Goal: Find specific page/section: Find specific page/section

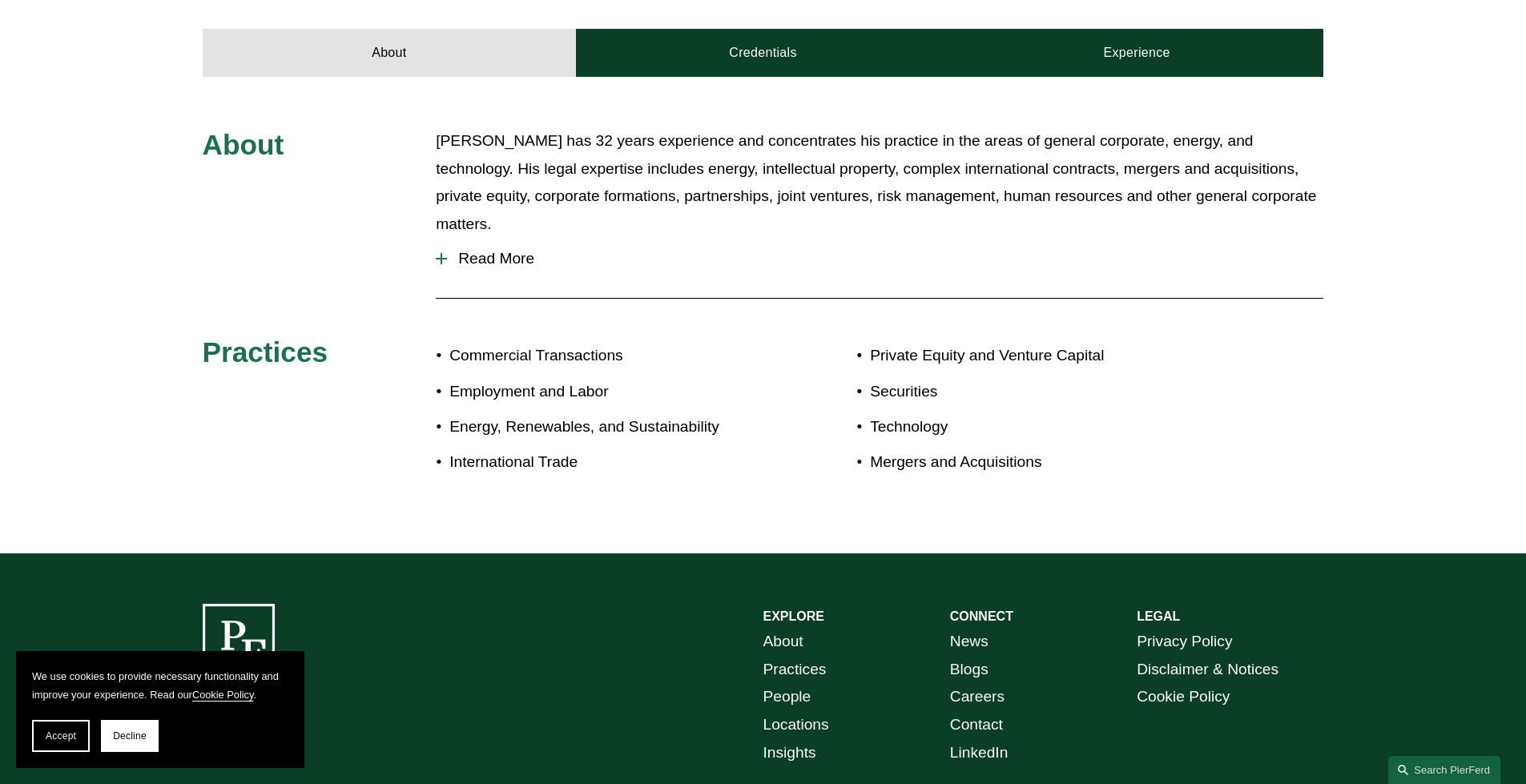
scroll to position [560, 0]
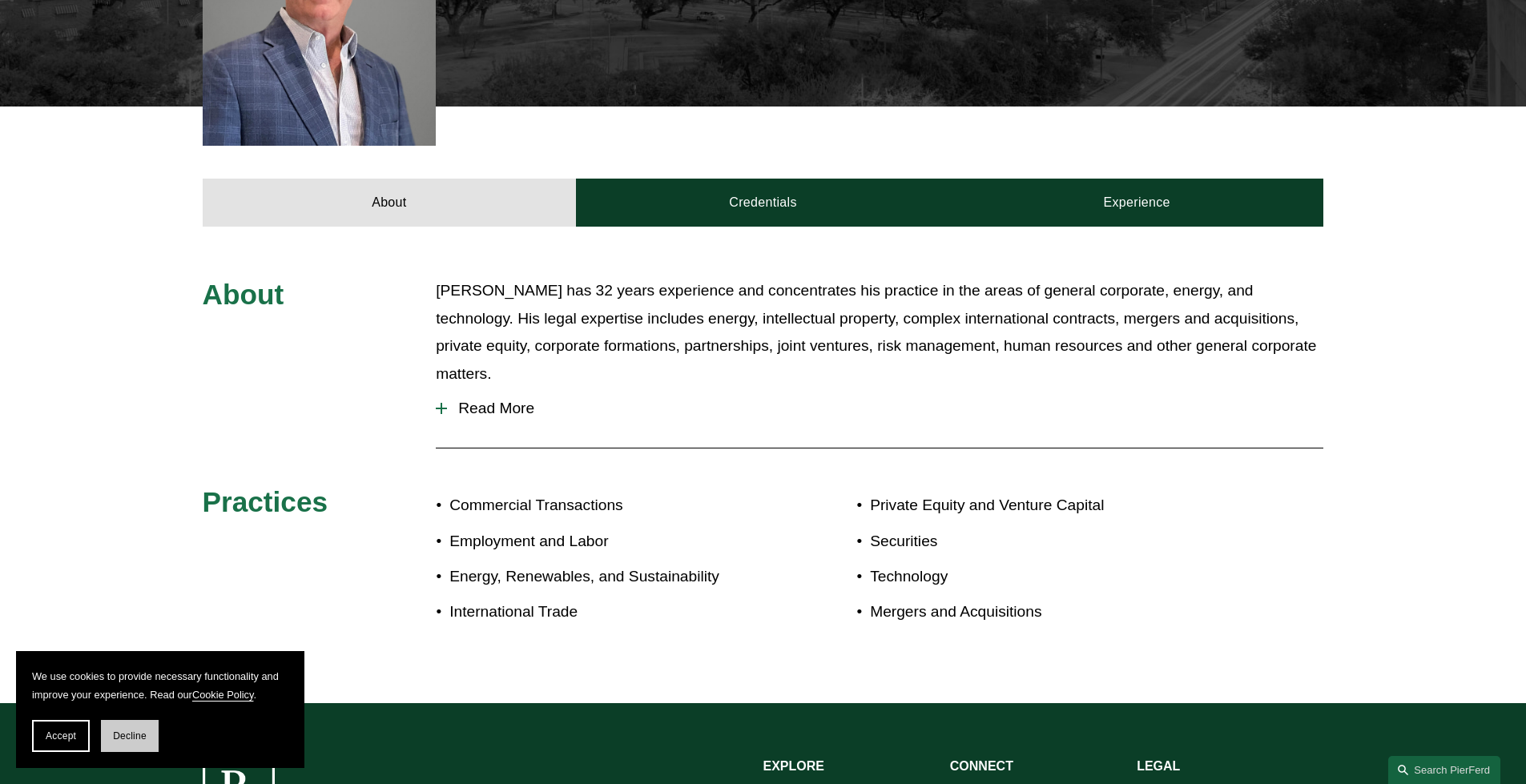
click at [147, 463] on button "Decline" at bounding box center [130, 736] width 57 height 32
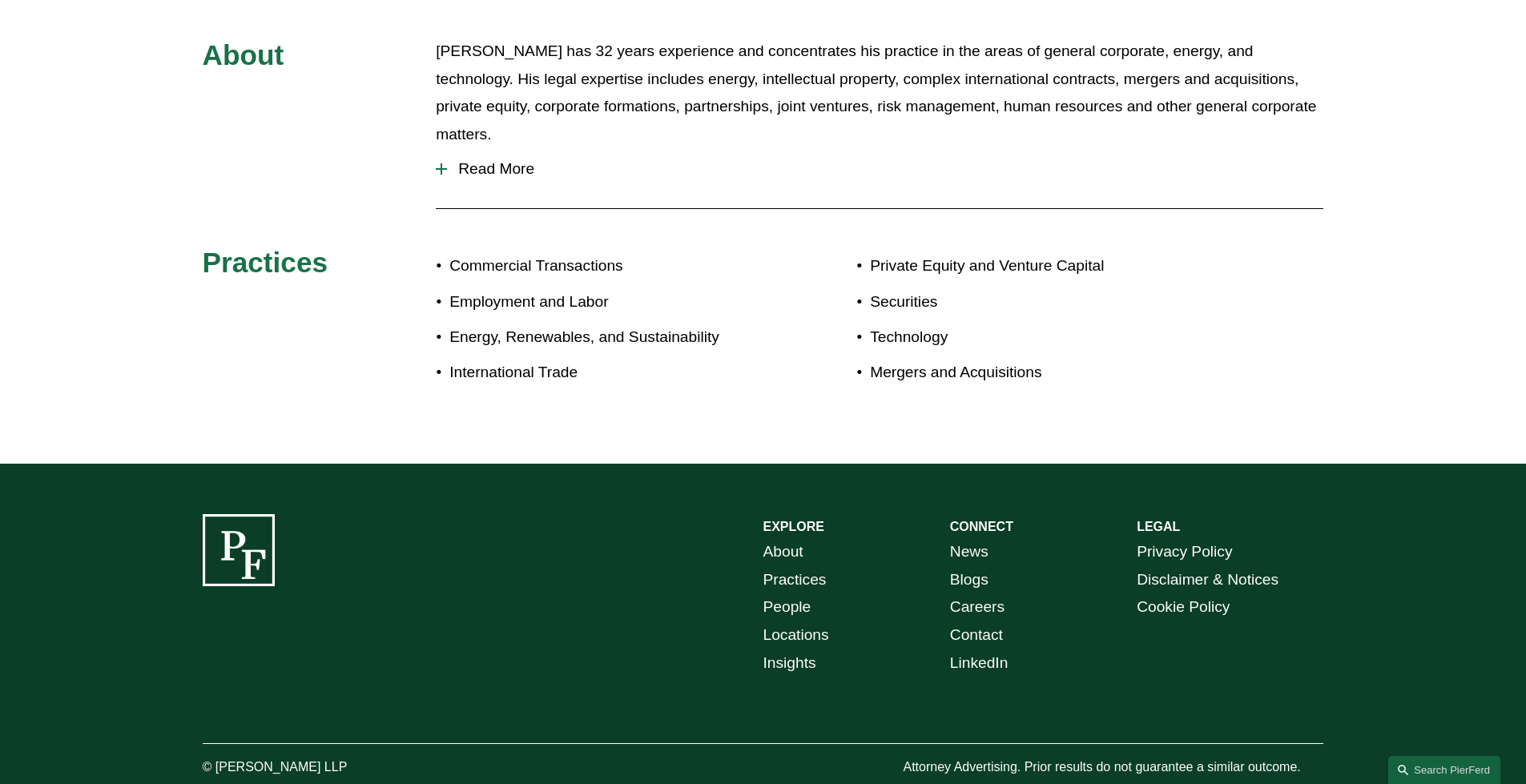
scroll to position [800, 0]
click at [815, 463] on link "Locations" at bounding box center [795, 634] width 65 height 28
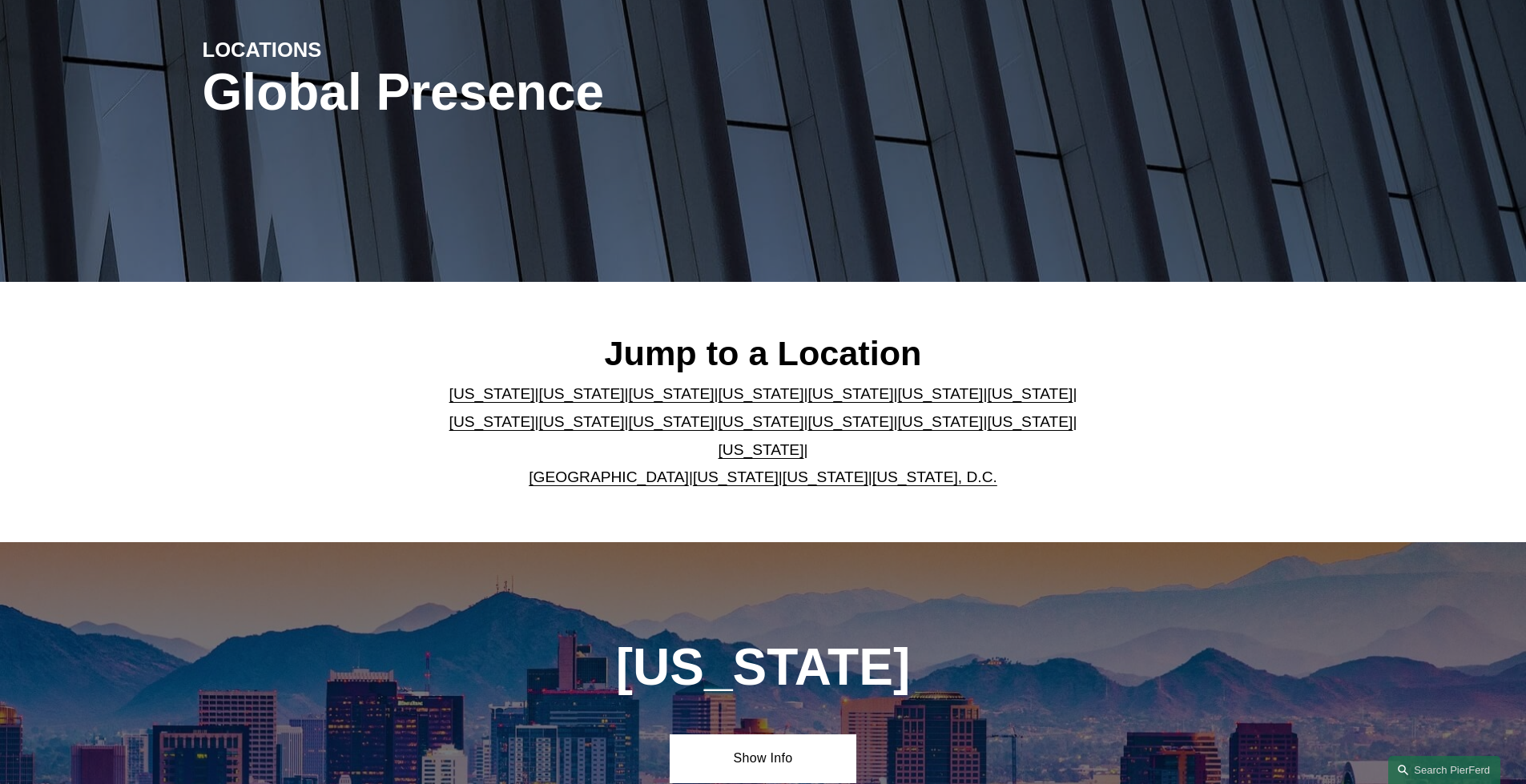
scroll to position [240, 0]
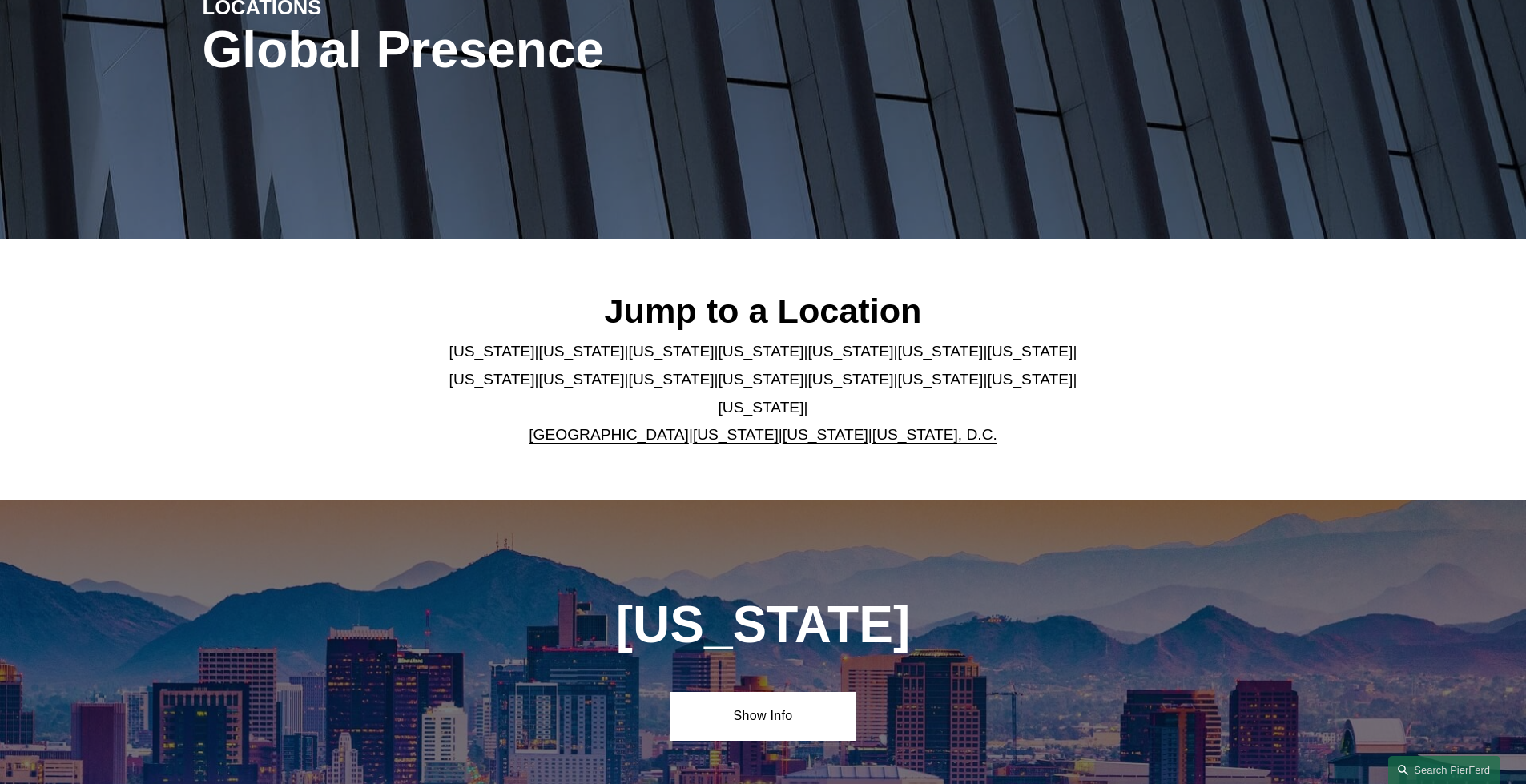
click at [804, 398] on link "[US_STATE]" at bounding box center [761, 406] width 86 height 17
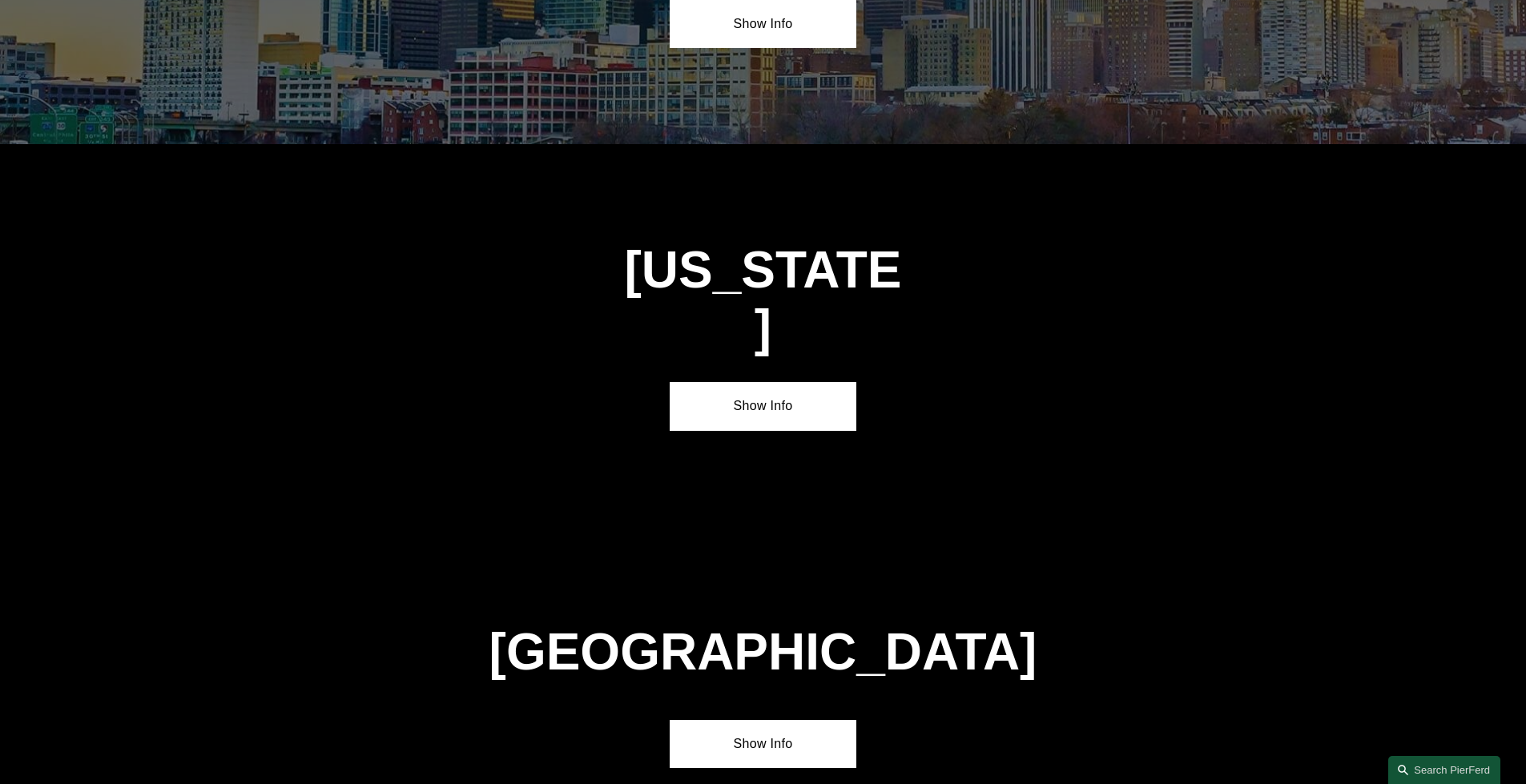
scroll to position [5460, 0]
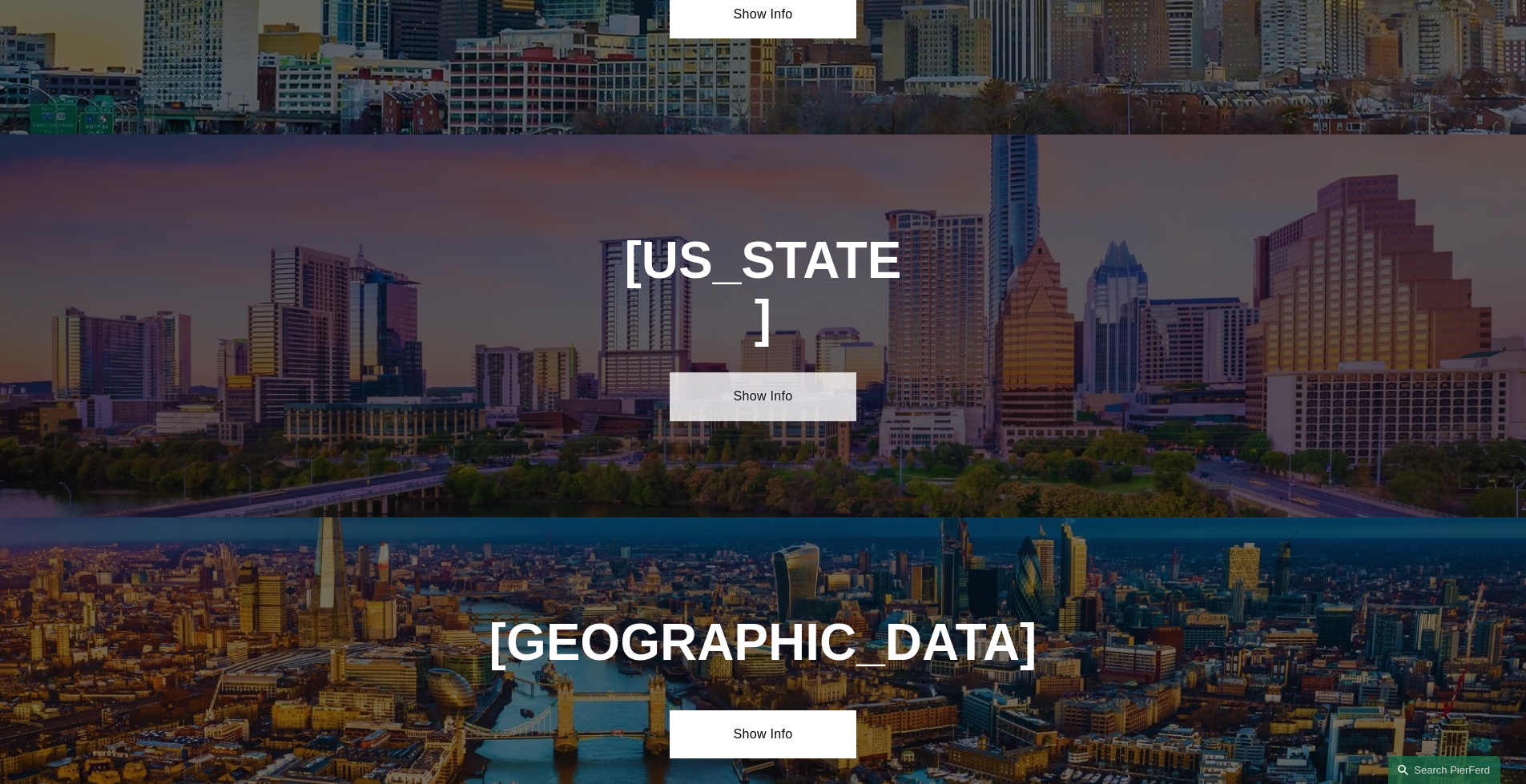
click at [793, 372] on link "Show Info" at bounding box center [763, 396] width 186 height 48
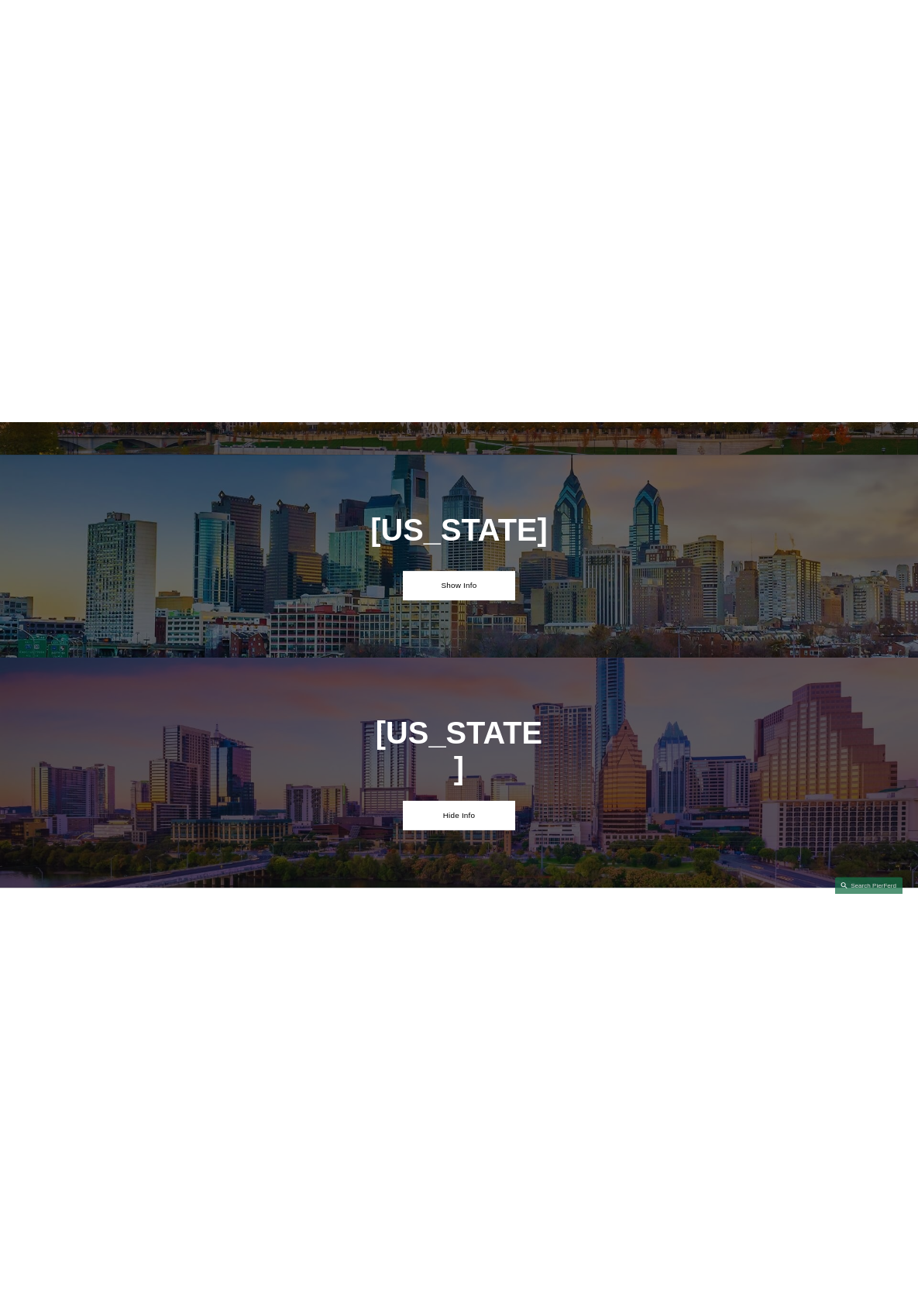
scroll to position [4663, 0]
